Goal: Navigation & Orientation: Find specific page/section

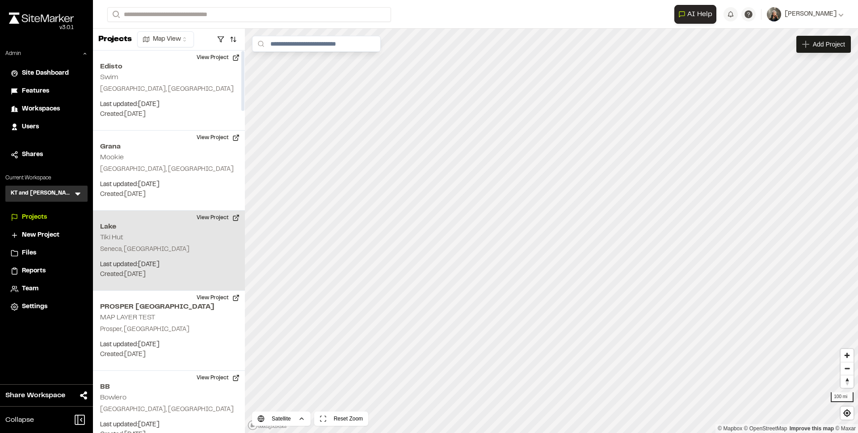
scroll to position [281, 0]
